Goal: Information Seeking & Learning: Learn about a topic

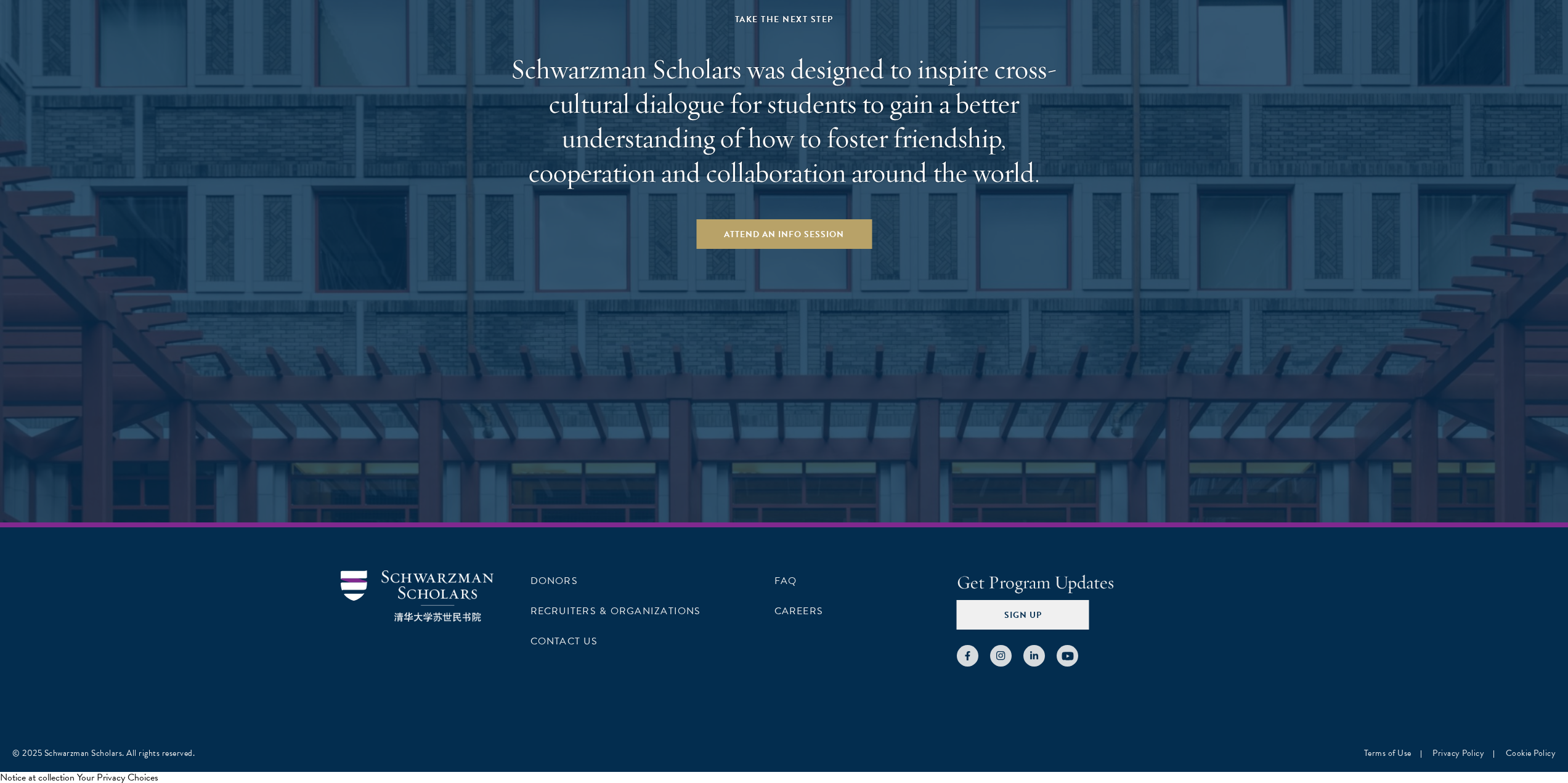
scroll to position [2025, 0]
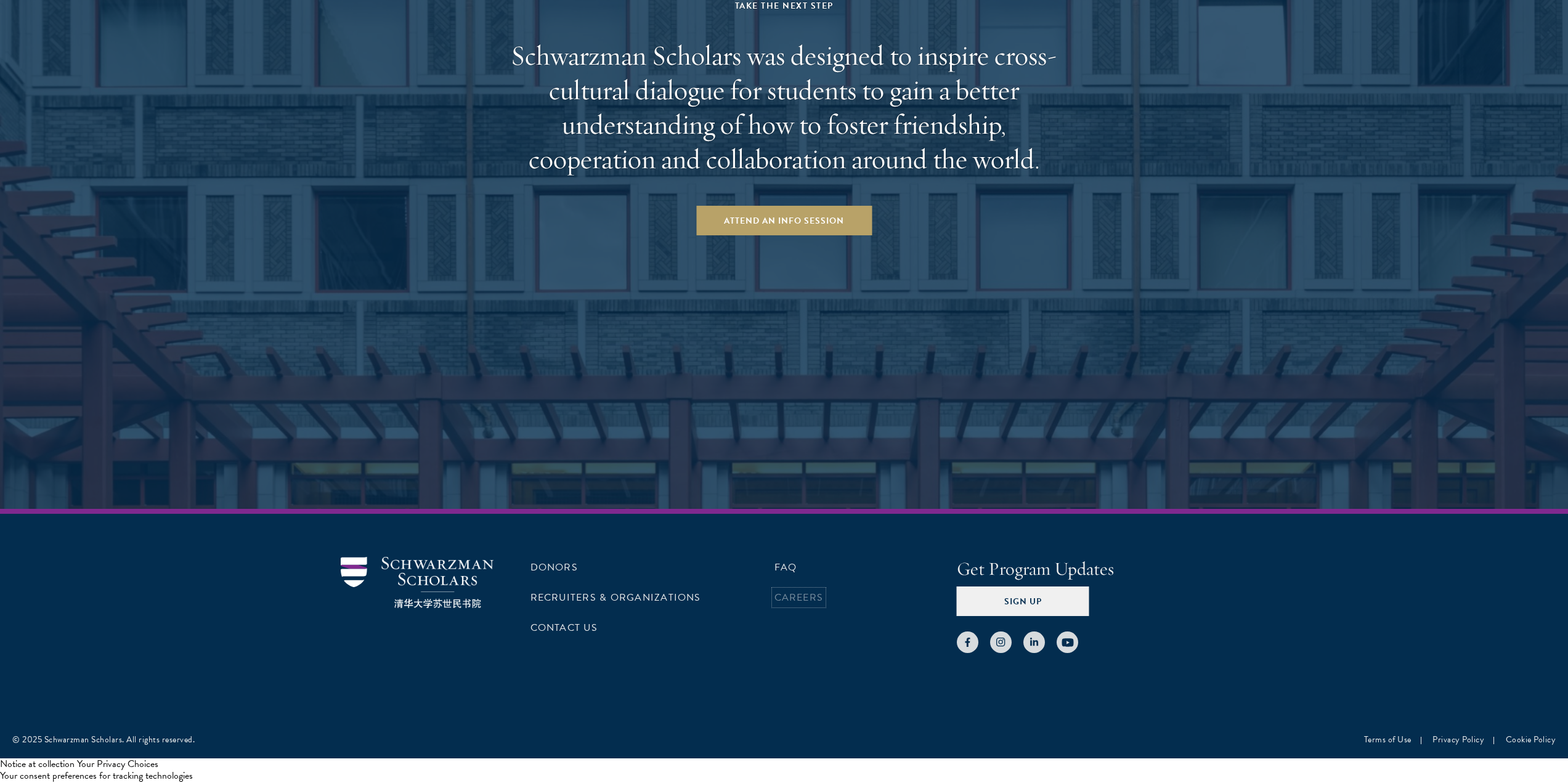
click at [814, 593] on link "Careers" at bounding box center [799, 597] width 49 height 15
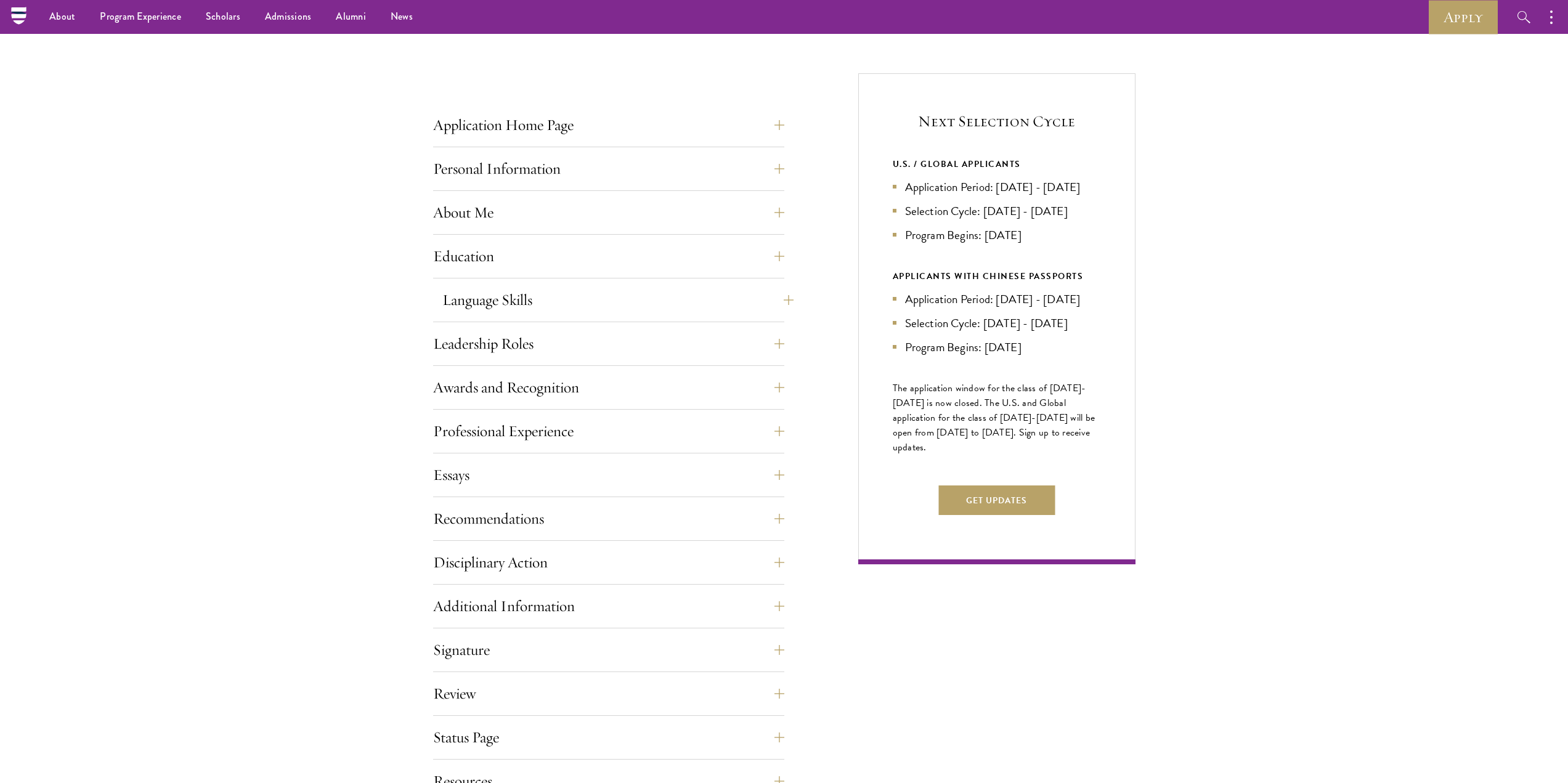
scroll to position [423, 0]
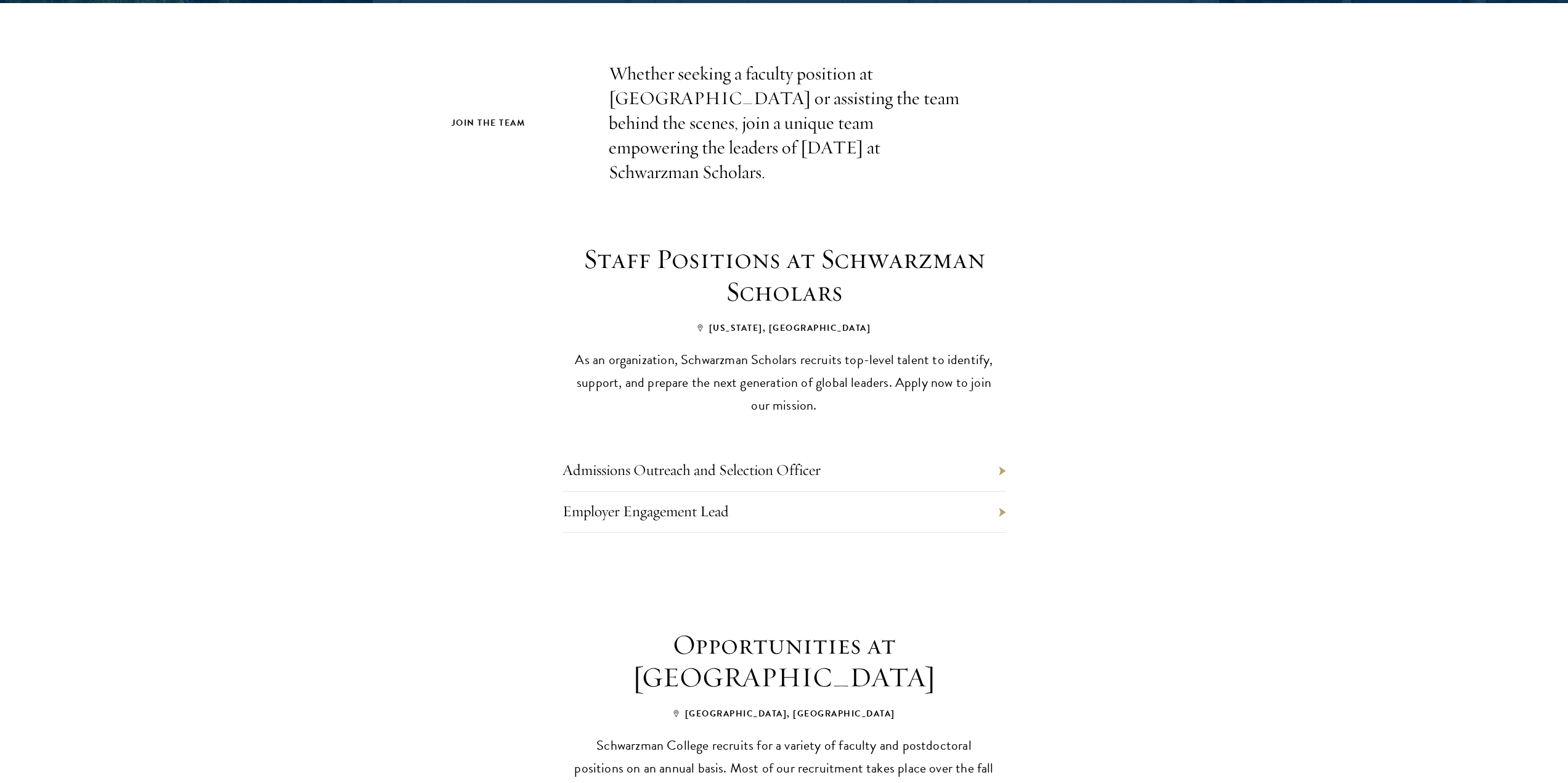
scroll to position [349, 0]
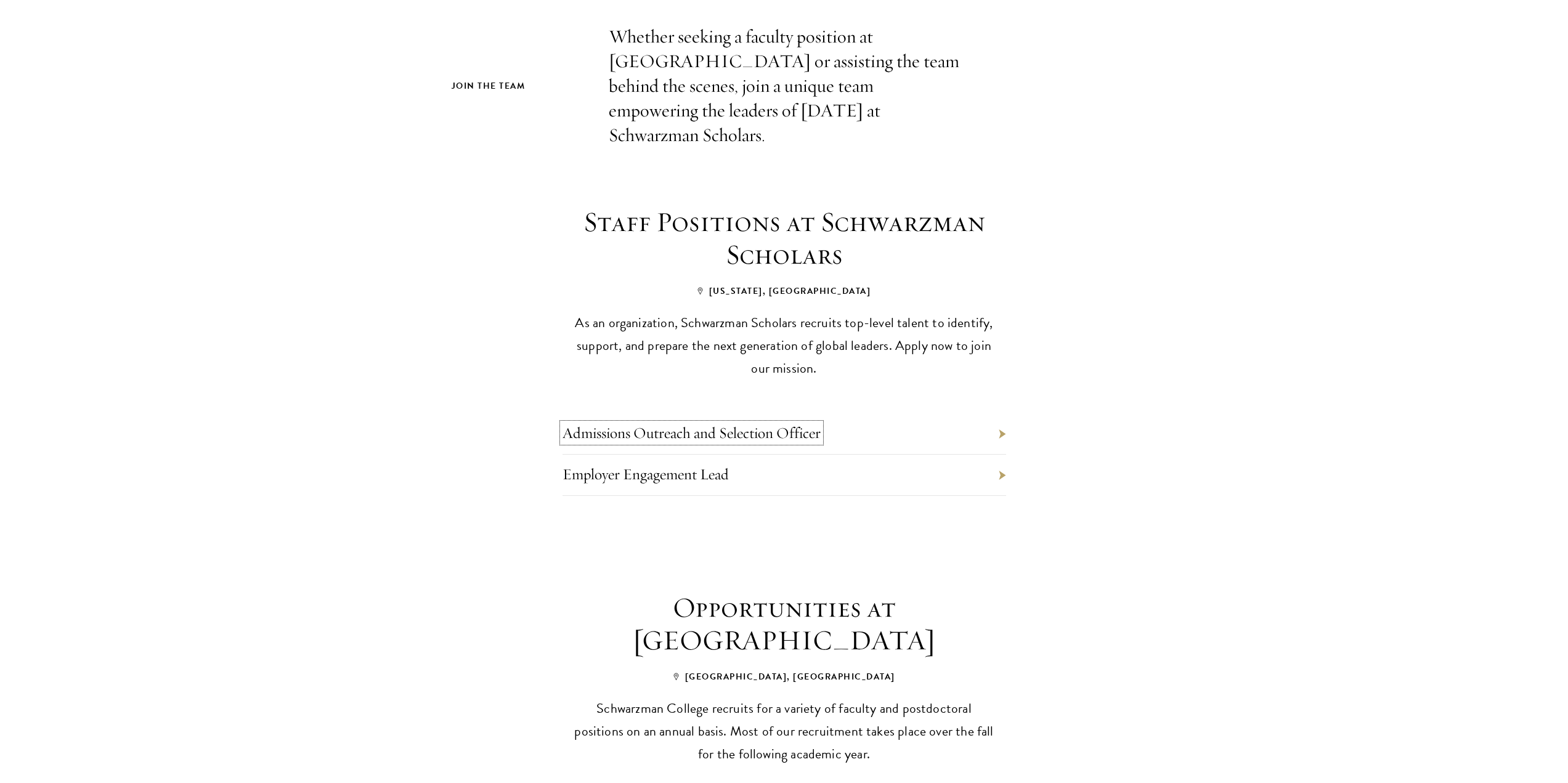
click at [691, 423] on link "Admissions Outreach and Selection Officer" at bounding box center [691, 432] width 258 height 19
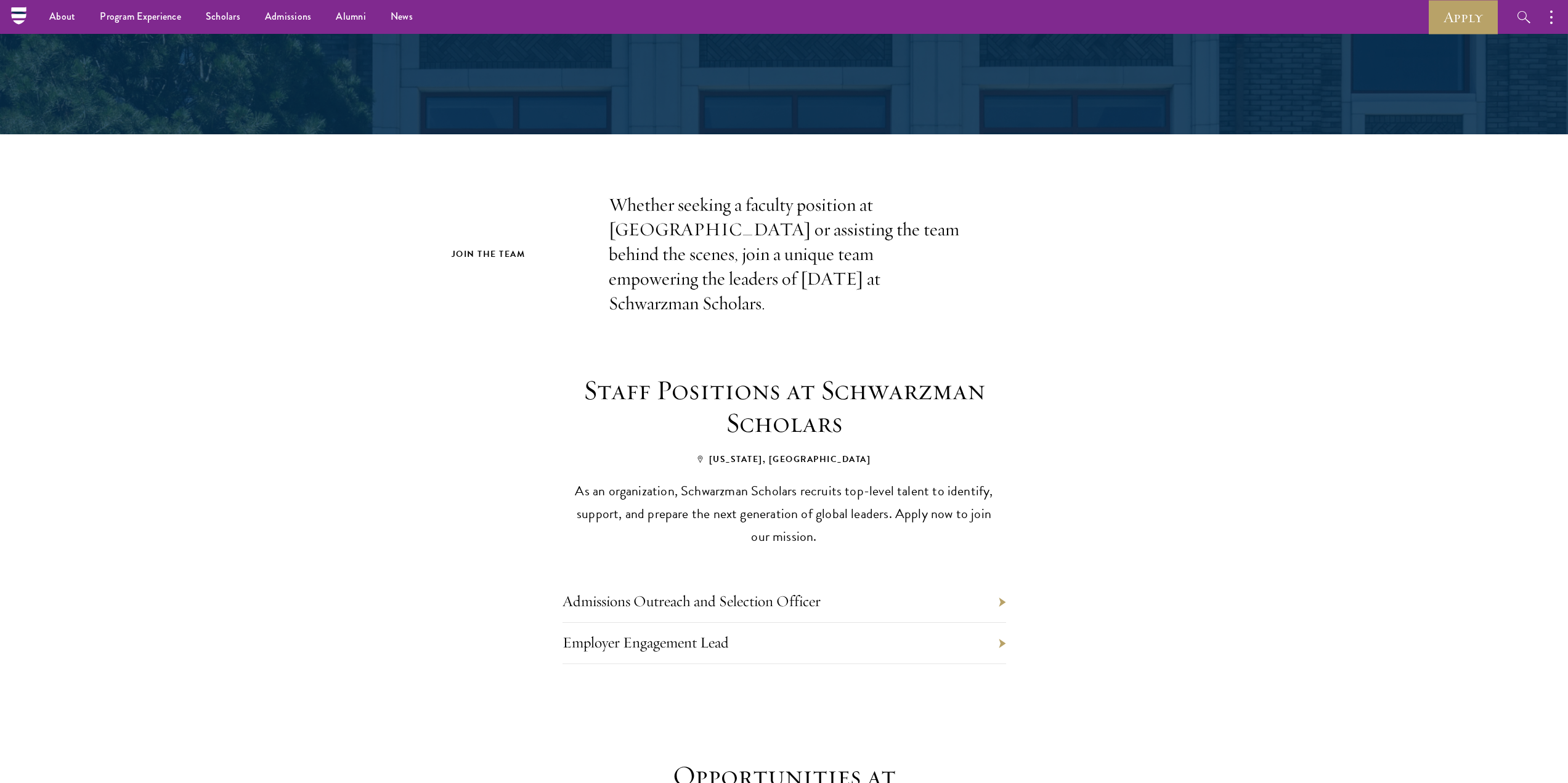
scroll to position [164, 0]
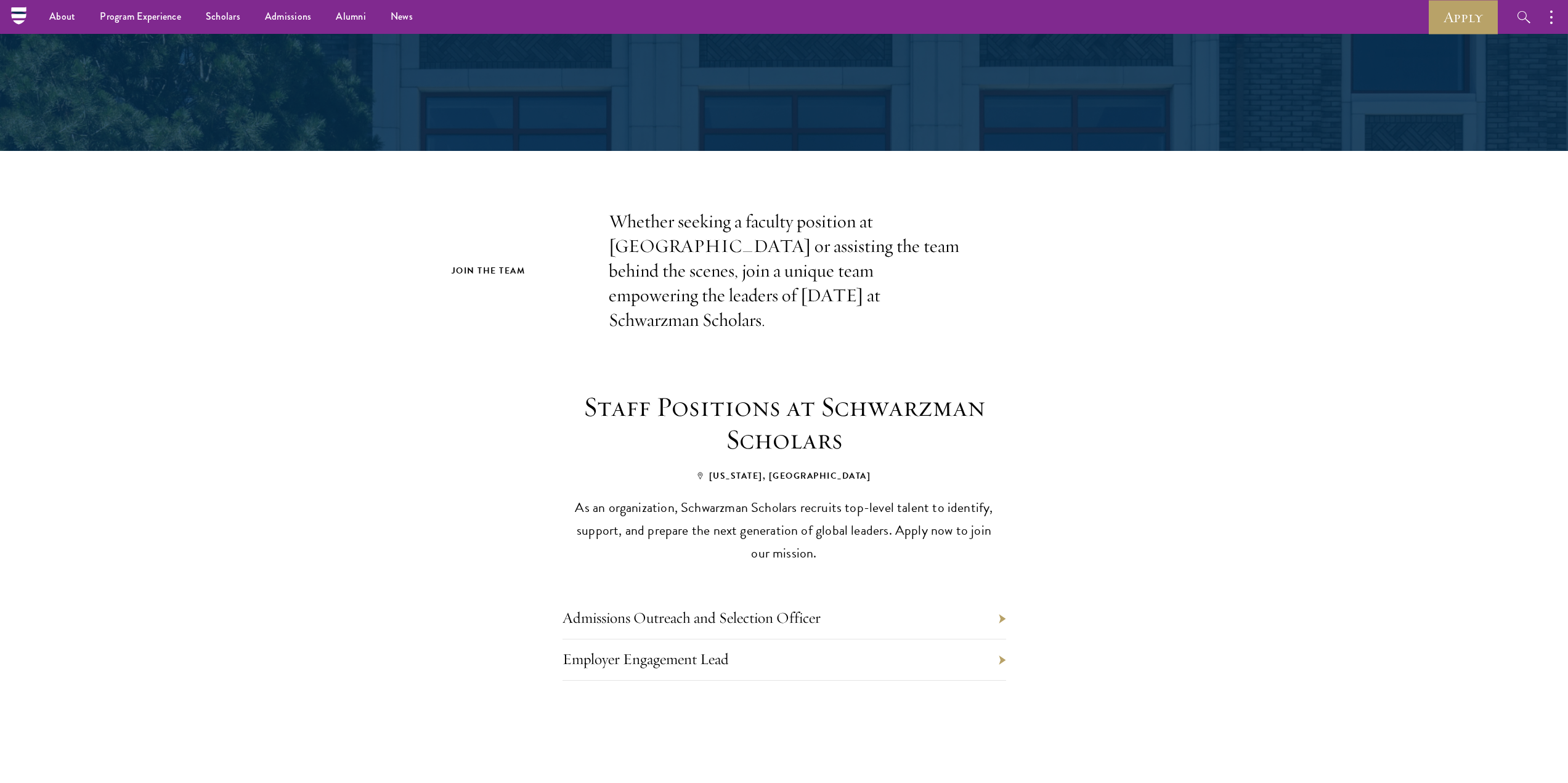
drag, startPoint x: 518, startPoint y: 222, endPoint x: 526, endPoint y: 222, distance: 8.0
